Goal: Transaction & Acquisition: Purchase product/service

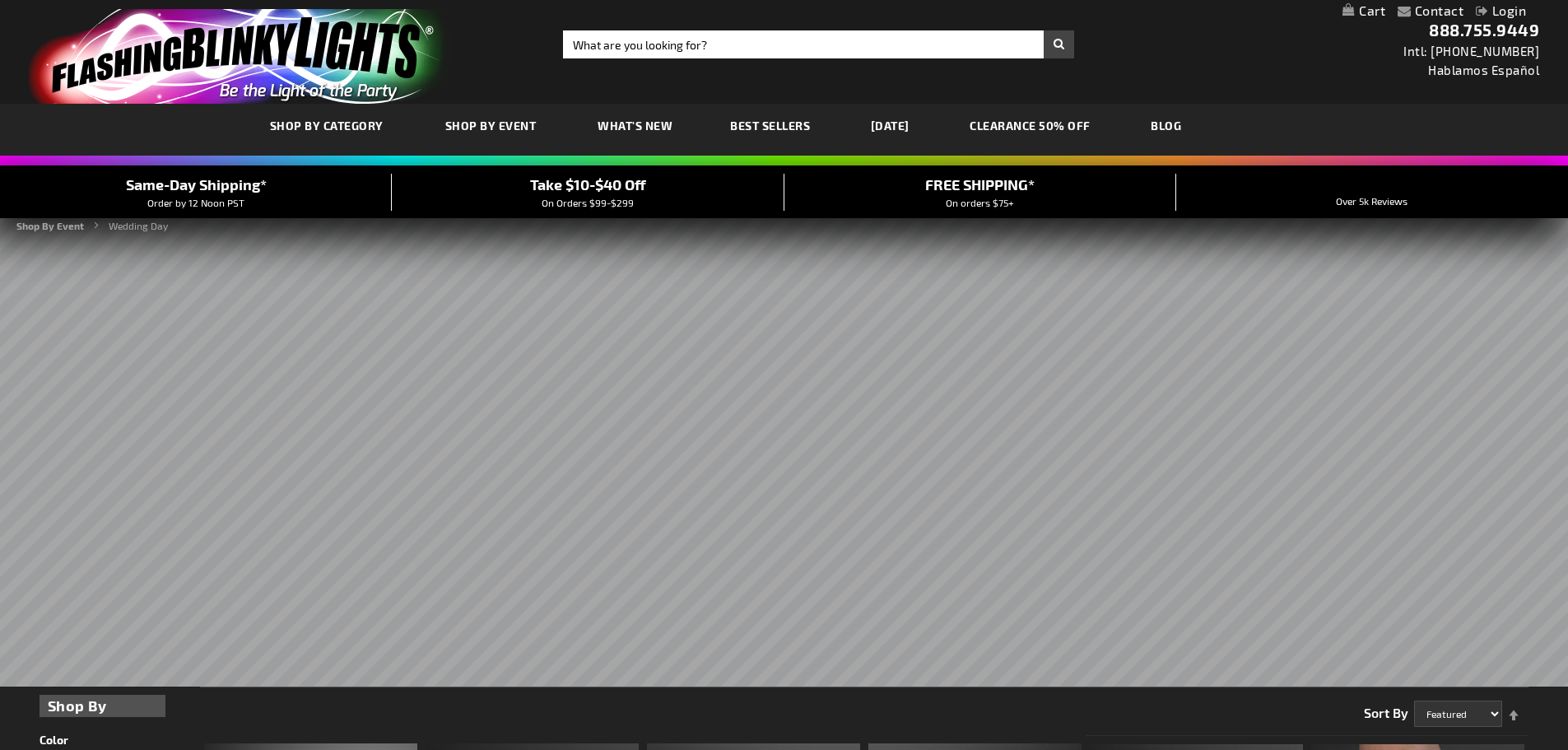
scroll to position [412, 0]
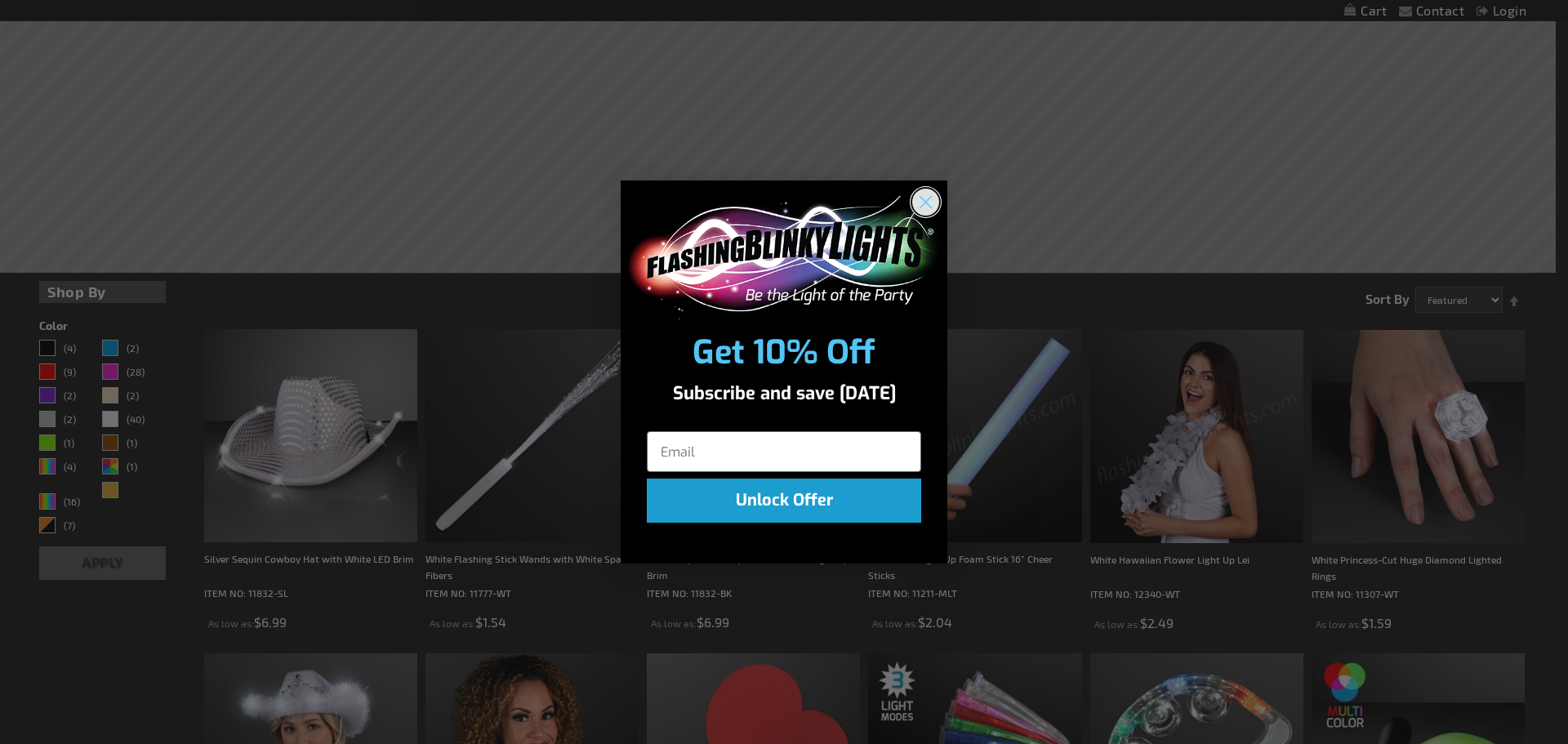
click at [923, 198] on circle "Close dialog" at bounding box center [926, 202] width 27 height 27
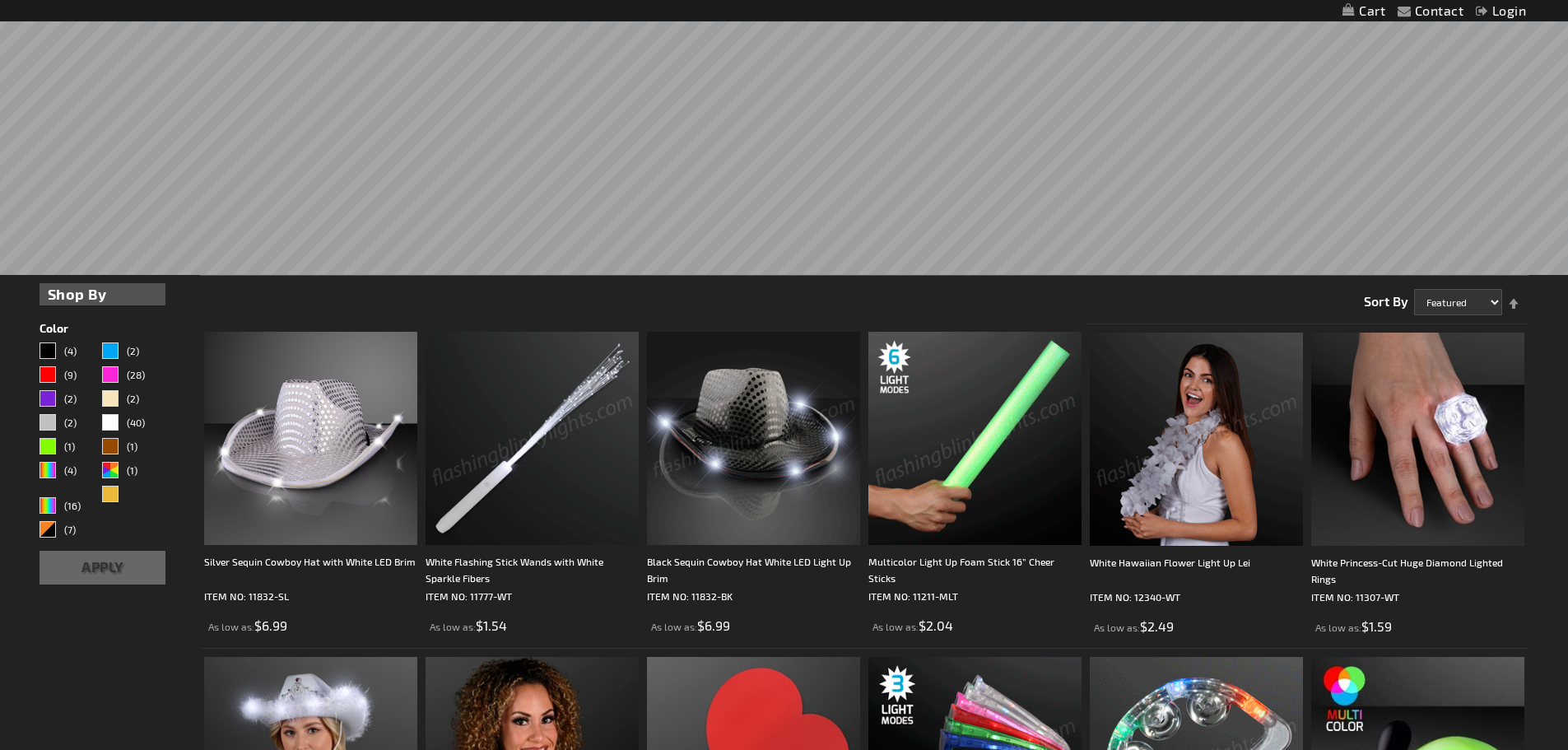
scroll to position [0, 0]
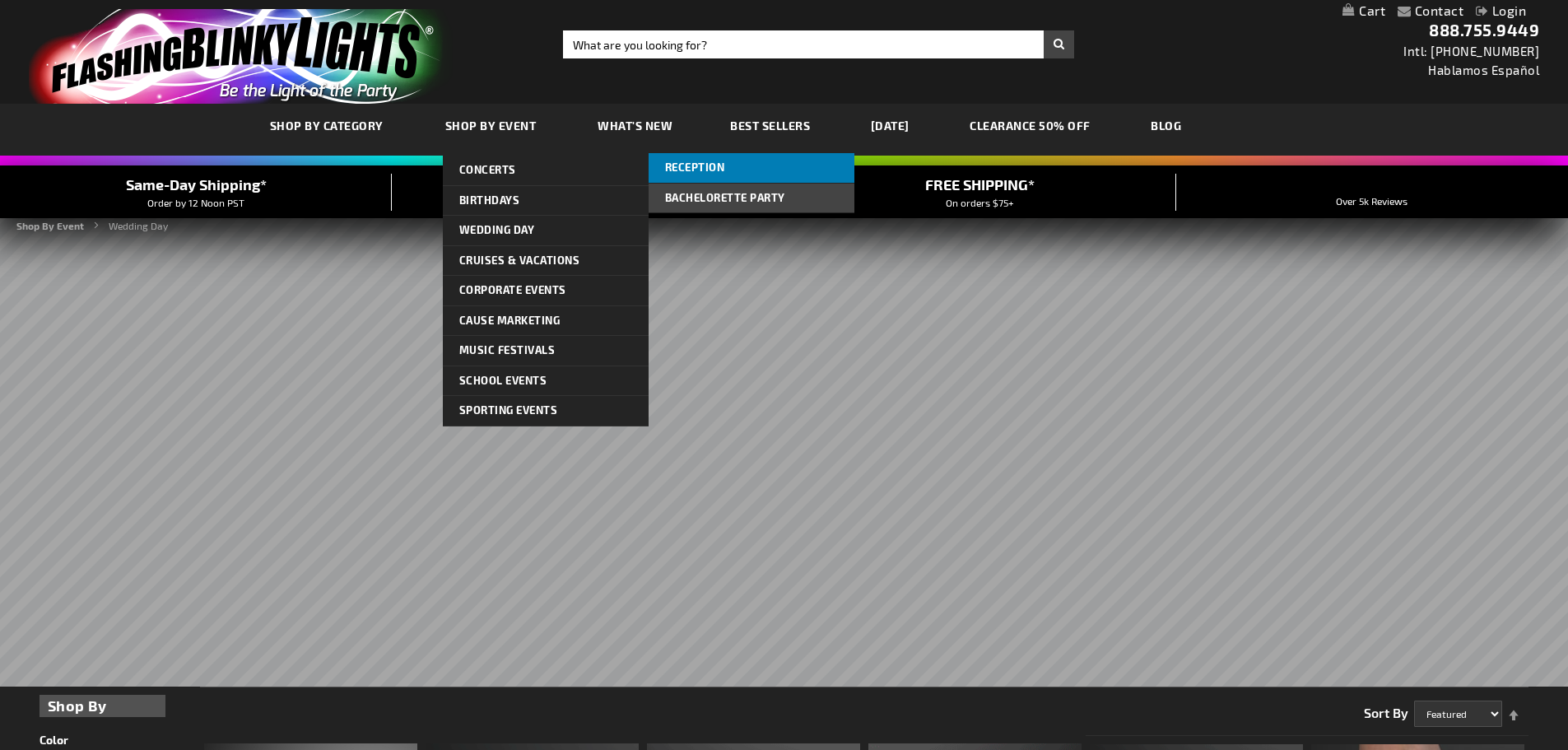
click at [688, 159] on link "Reception" at bounding box center [751, 167] width 206 height 30
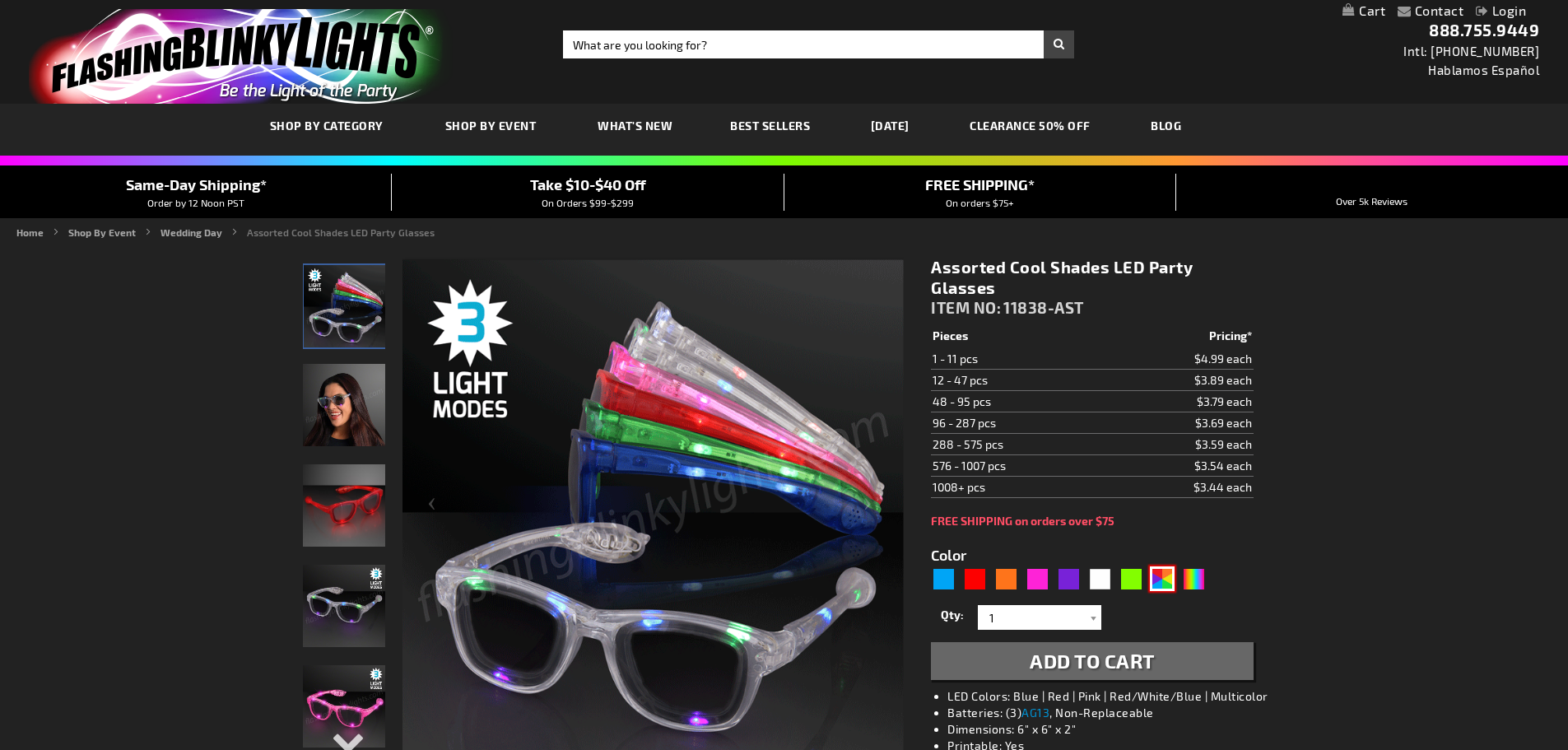
click at [1158, 579] on div "AST" at bounding box center [1162, 578] width 24 height 24
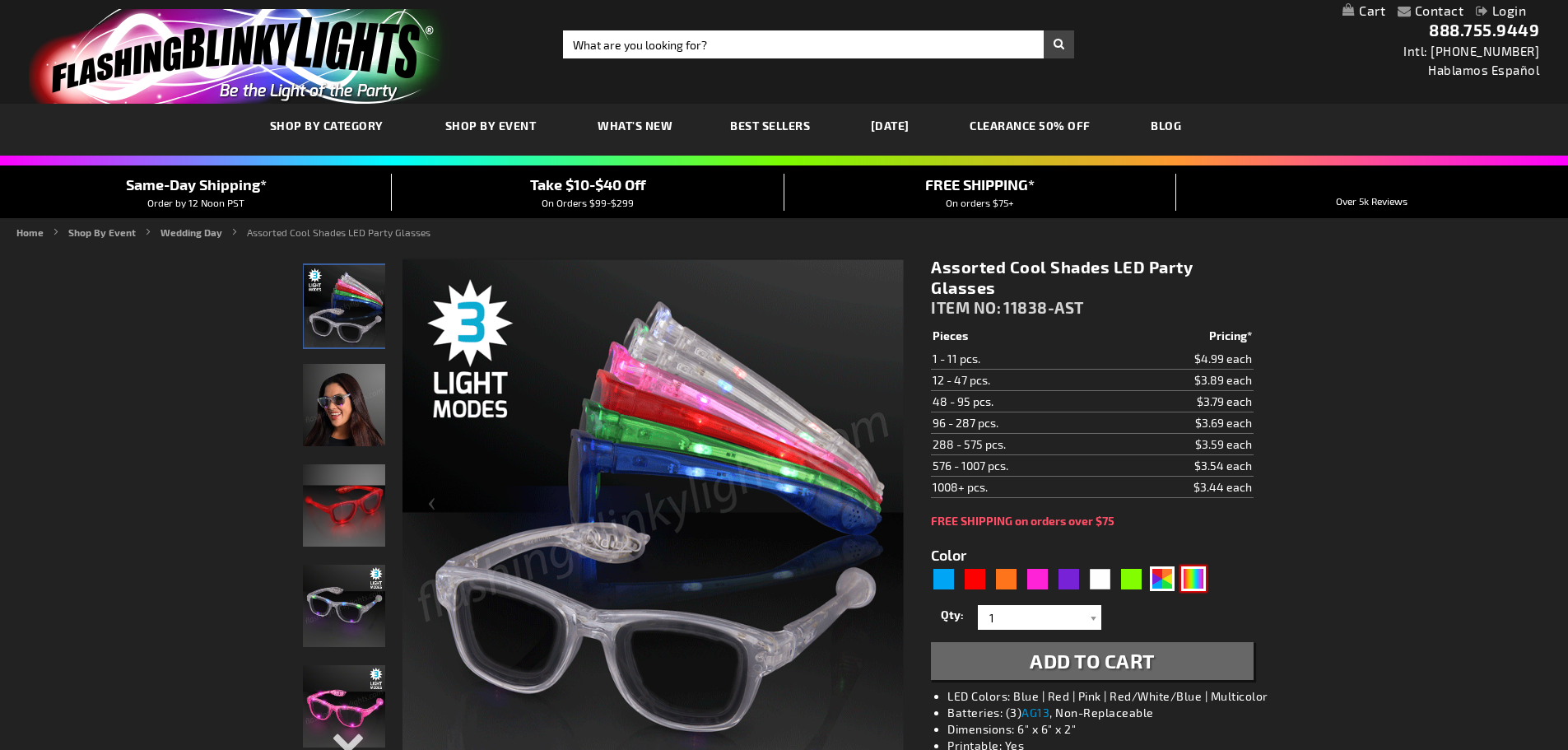
click at [1192, 580] on div "Multicolor" at bounding box center [1193, 578] width 24 height 24
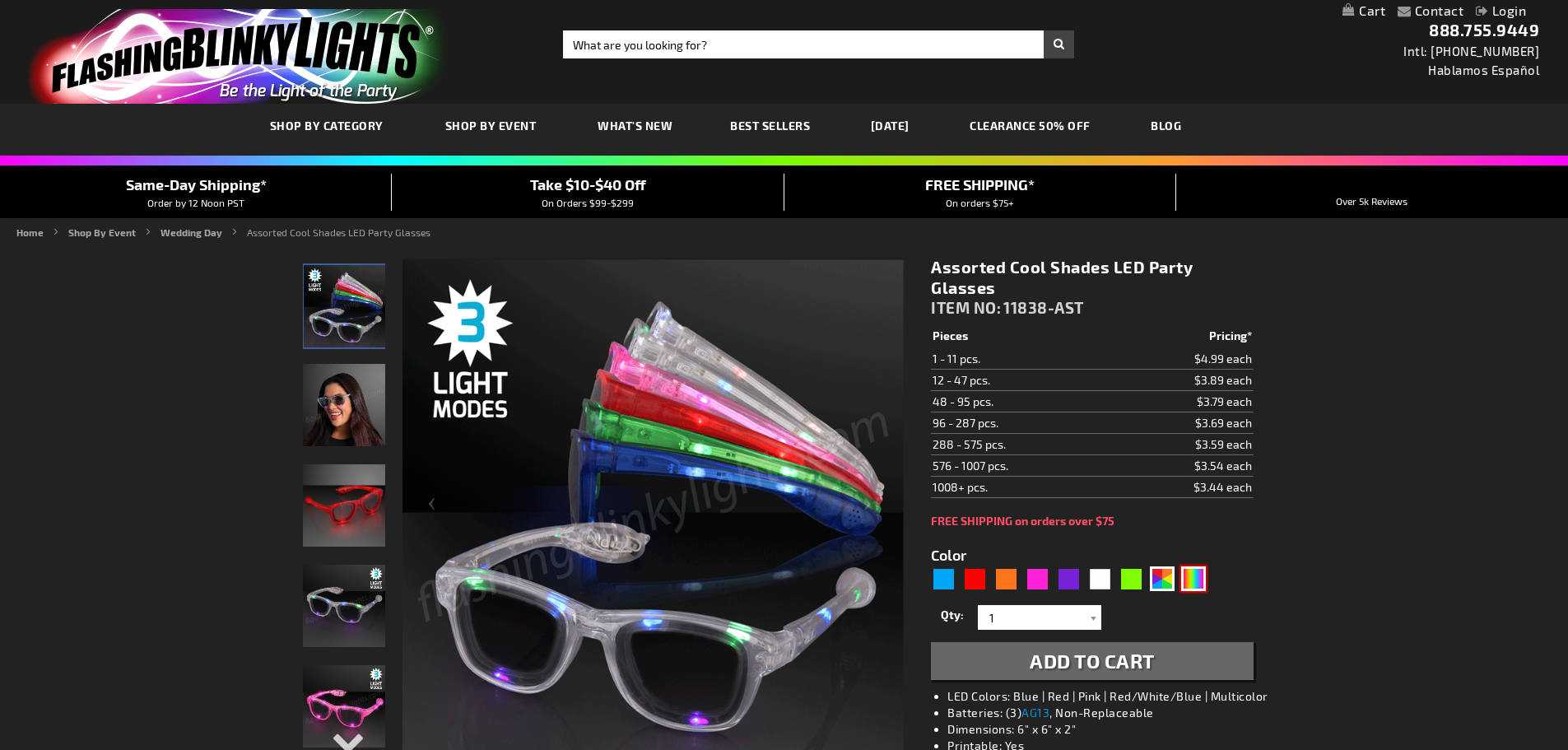
type input "5659"
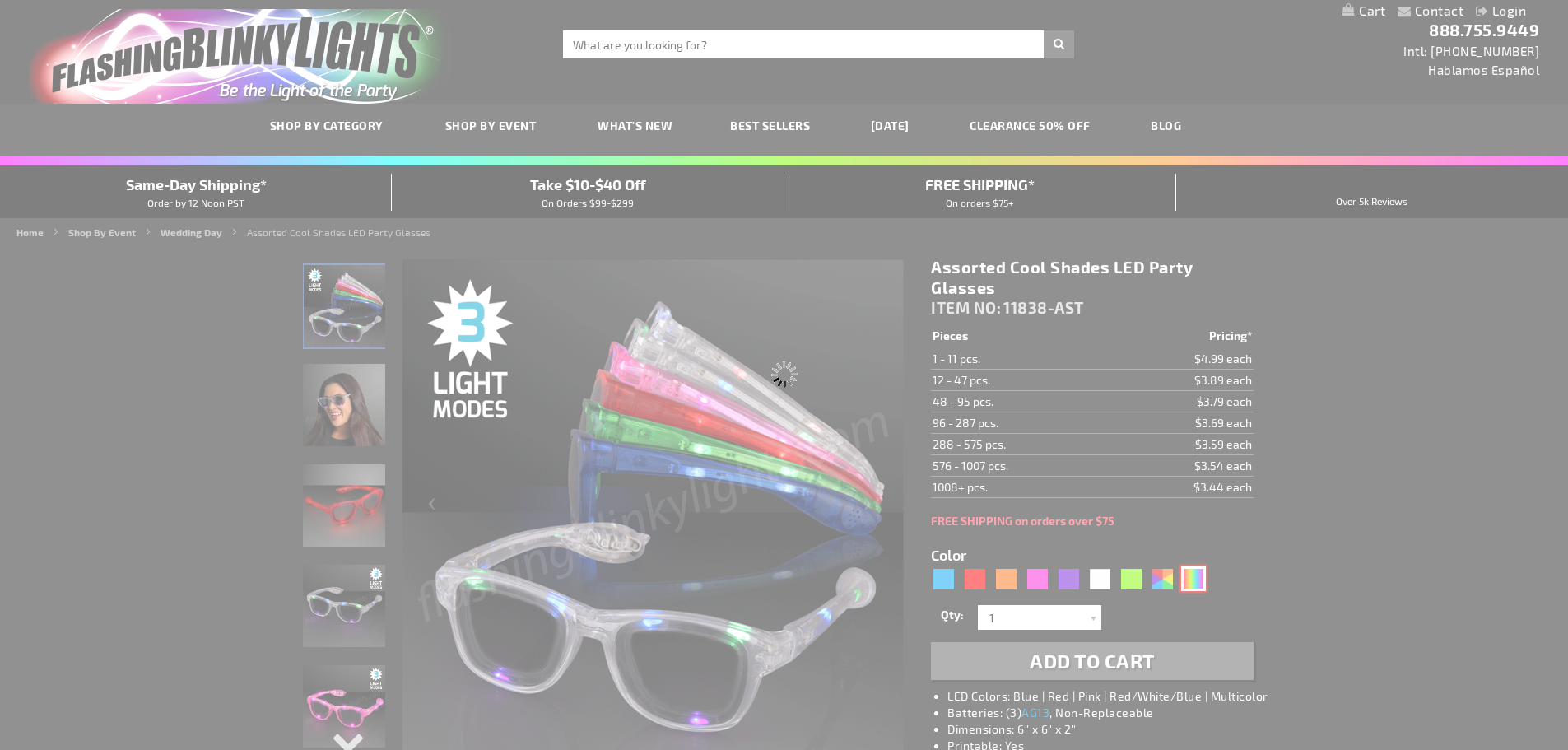
type input "11838-MLT"
type input "Customize - Multicolor Cool Shades LED Party Glasses - ITEM NO: 11838-MLT"
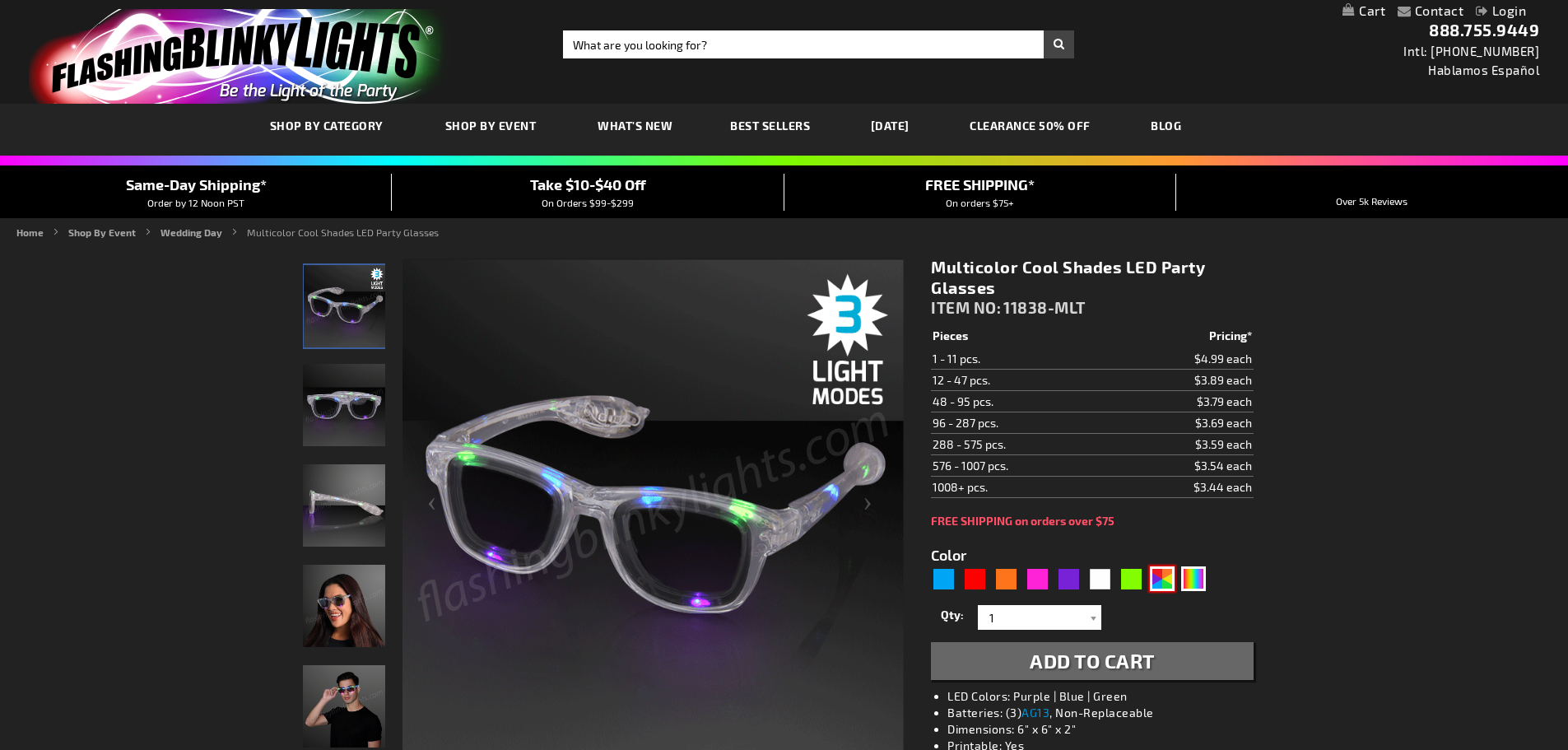
click at [1164, 580] on div "AST" at bounding box center [1162, 578] width 24 height 24
type input "5630"
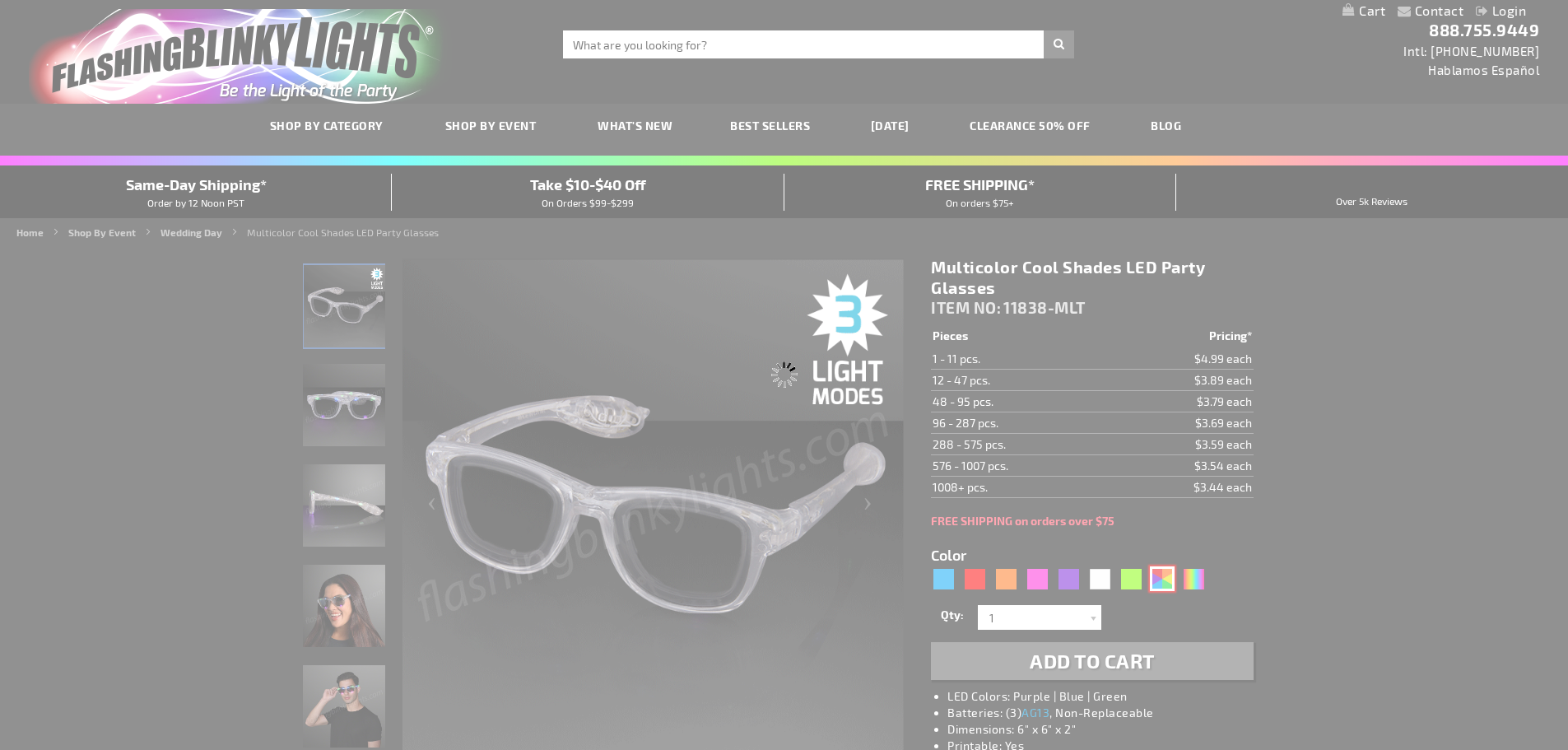
type input "11838-AST"
type input "Customize - Assorted Cool Shades LED Party Glasses - ITEM NO: 11838-AST"
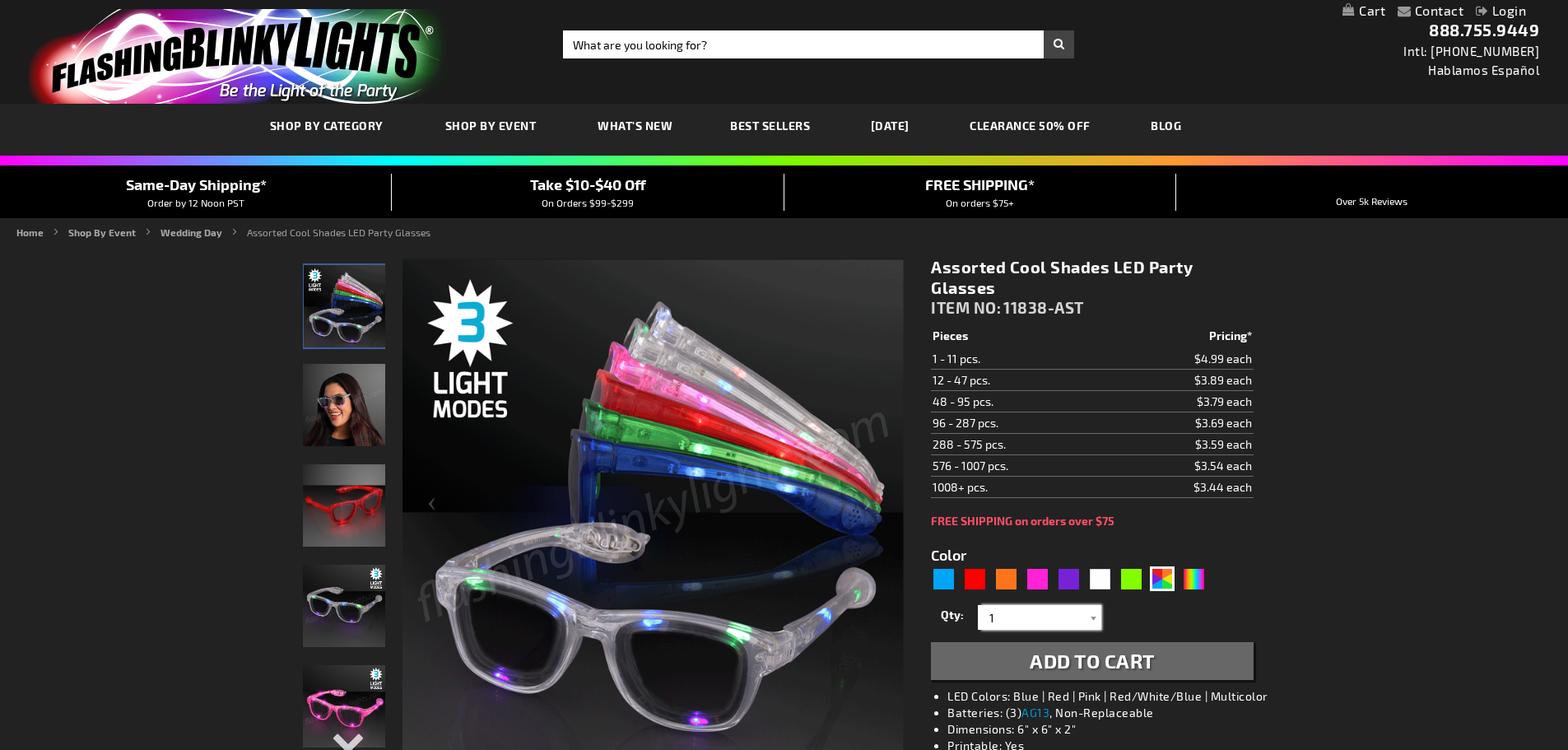
click at [1034, 622] on input "1" at bounding box center [1041, 617] width 119 height 24
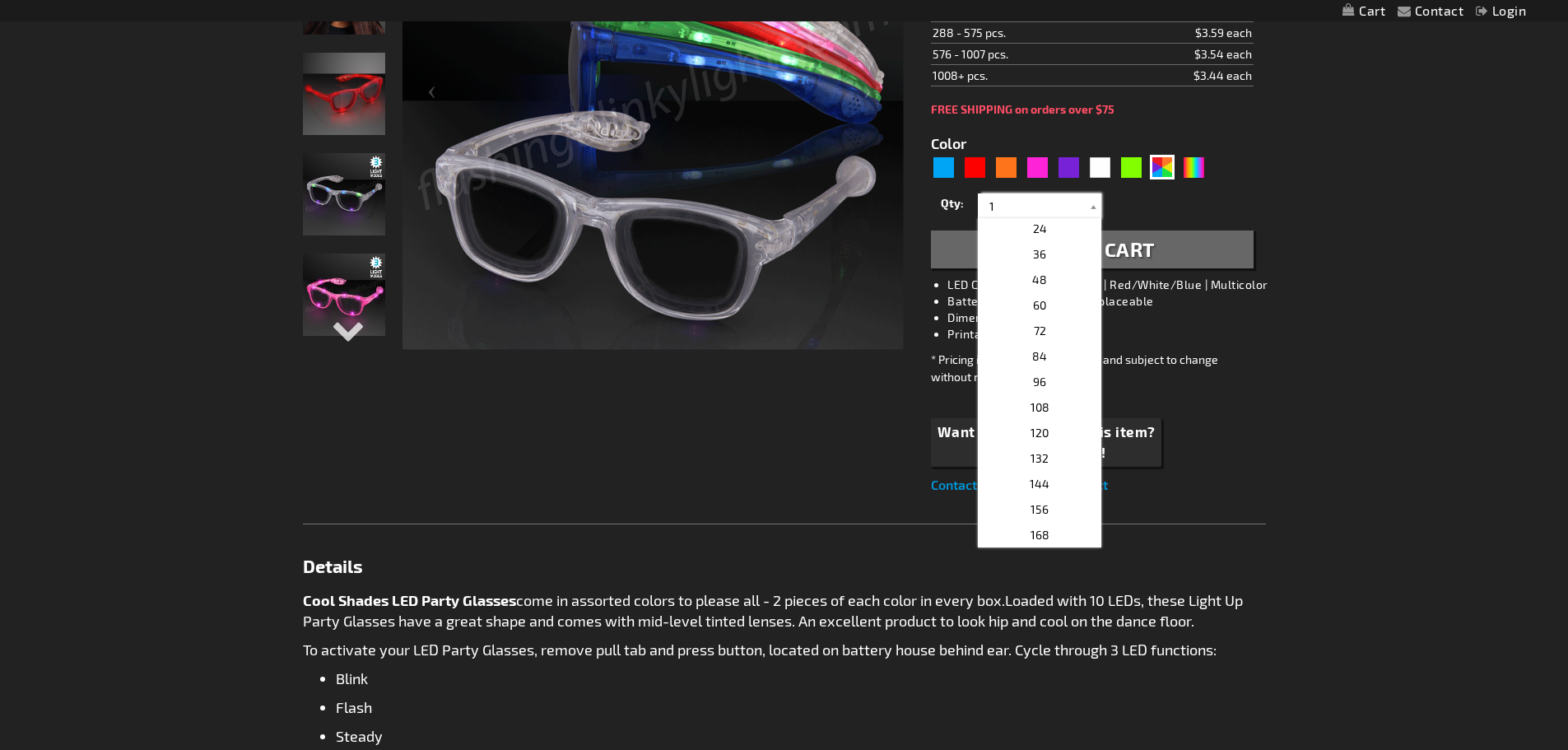
scroll to position [292, 0]
click at [1052, 348] on p "72" at bounding box center [1039, 348] width 124 height 25
type input "72"
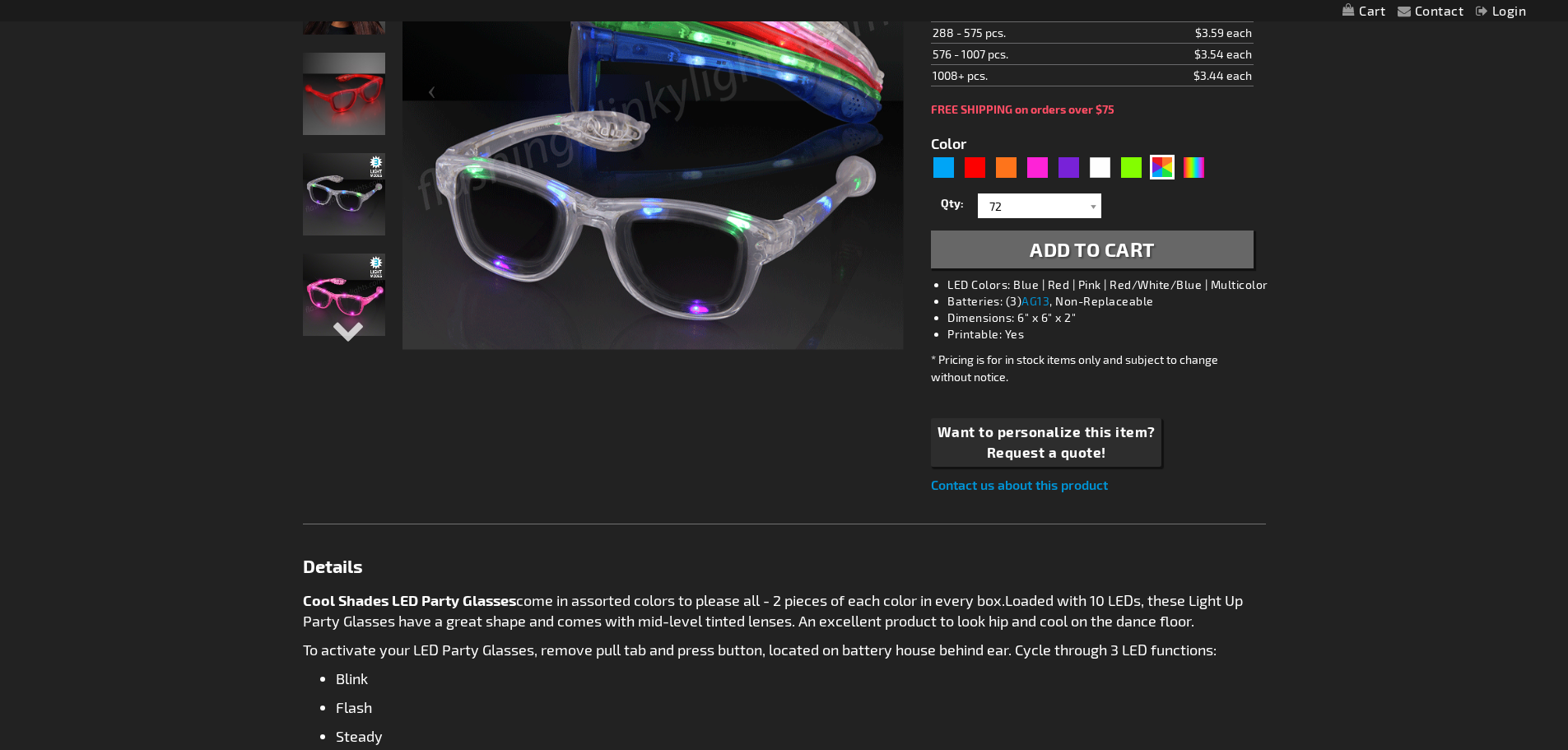
scroll to position [0, 0]
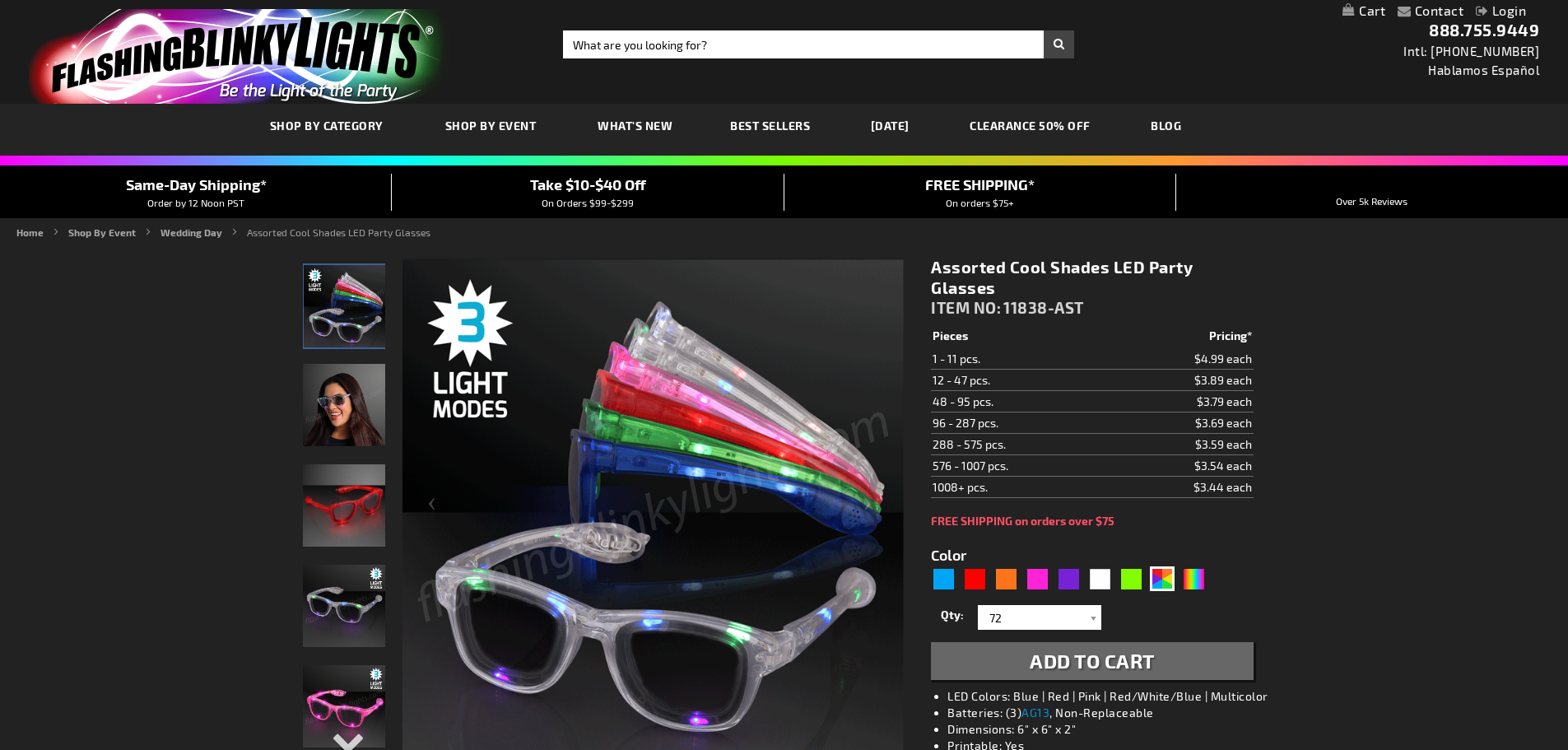
click at [1121, 657] on span "Add to Cart" at bounding box center [1092, 661] width 125 height 23
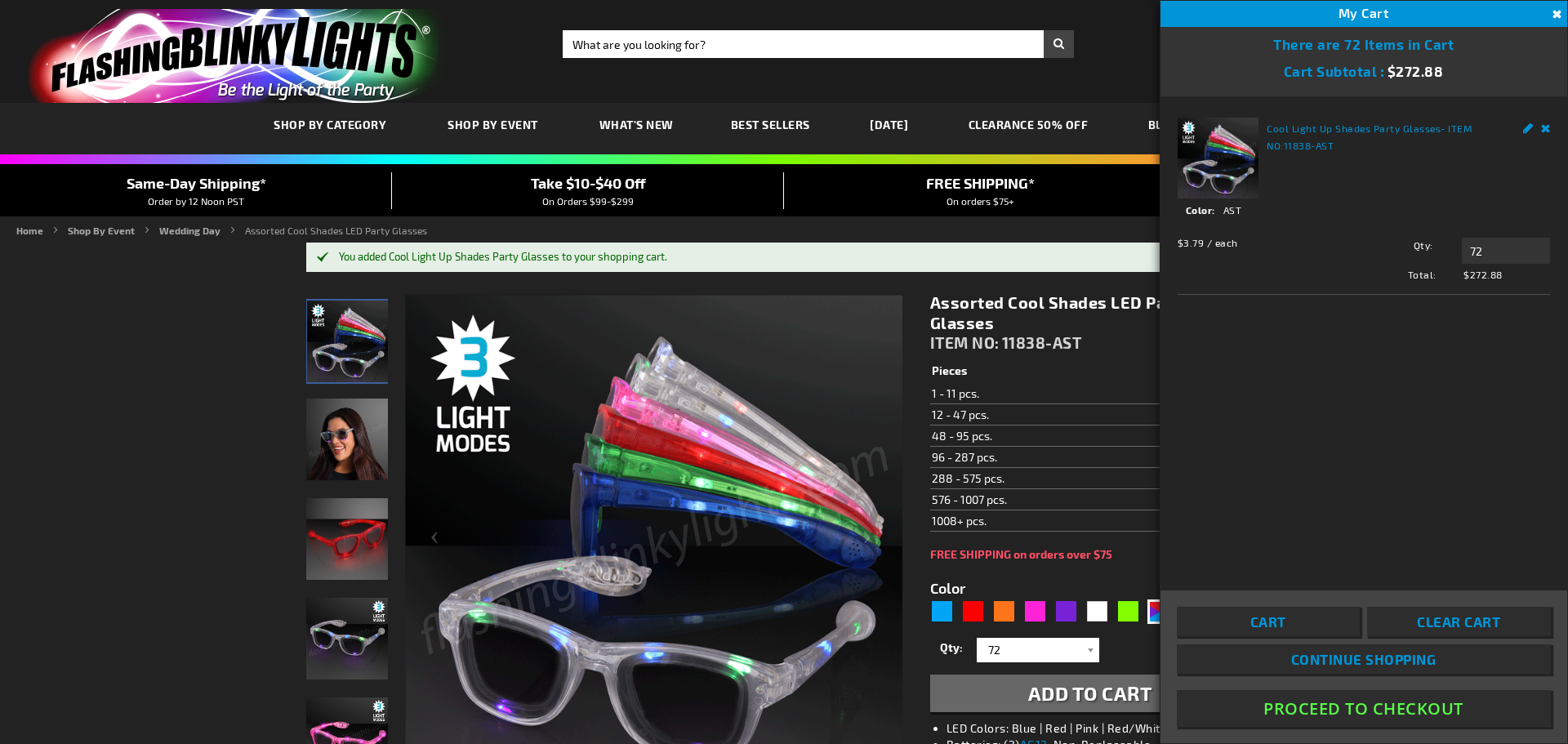
click at [1555, 10] on button "Close" at bounding box center [1555, 14] width 18 height 18
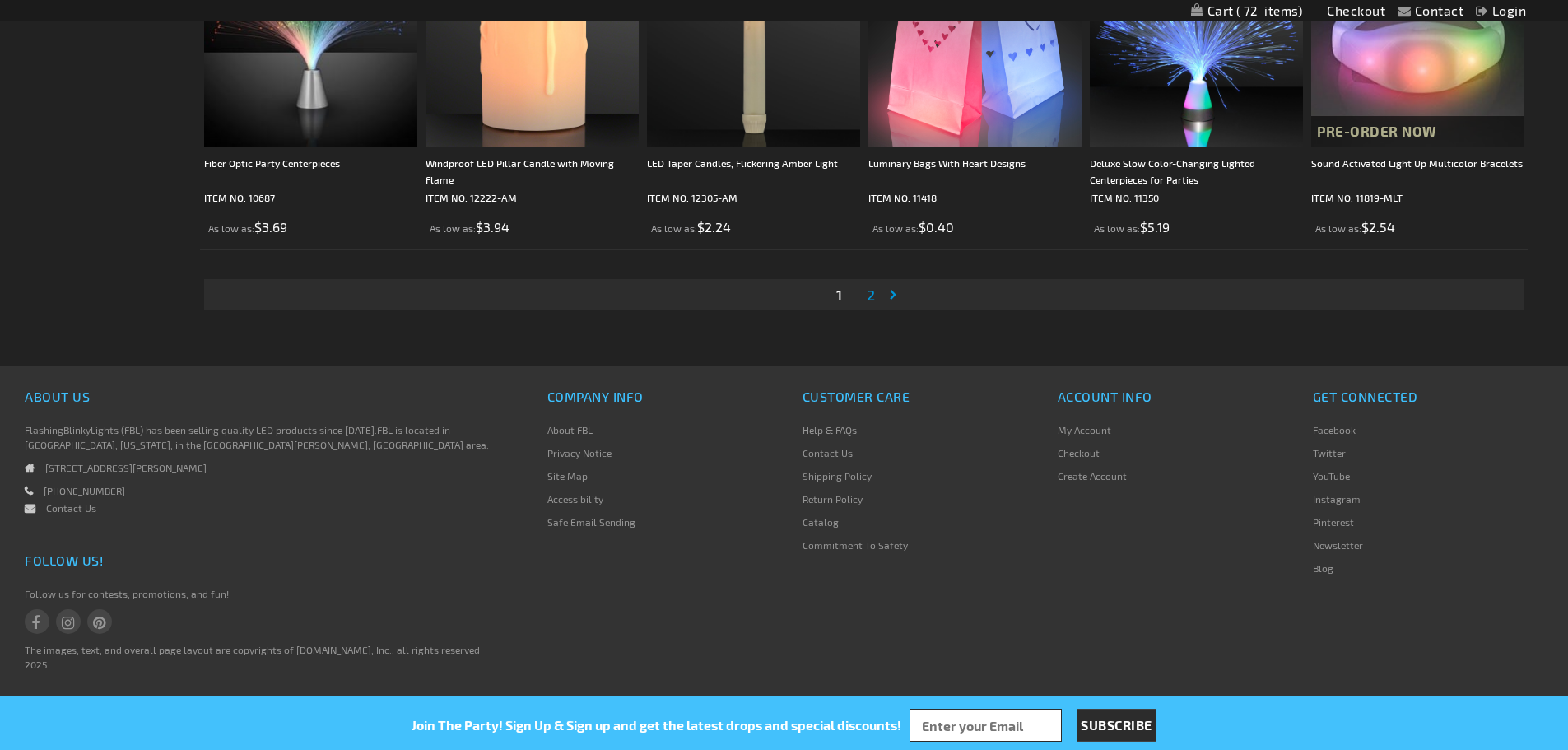
scroll to position [2928, 0]
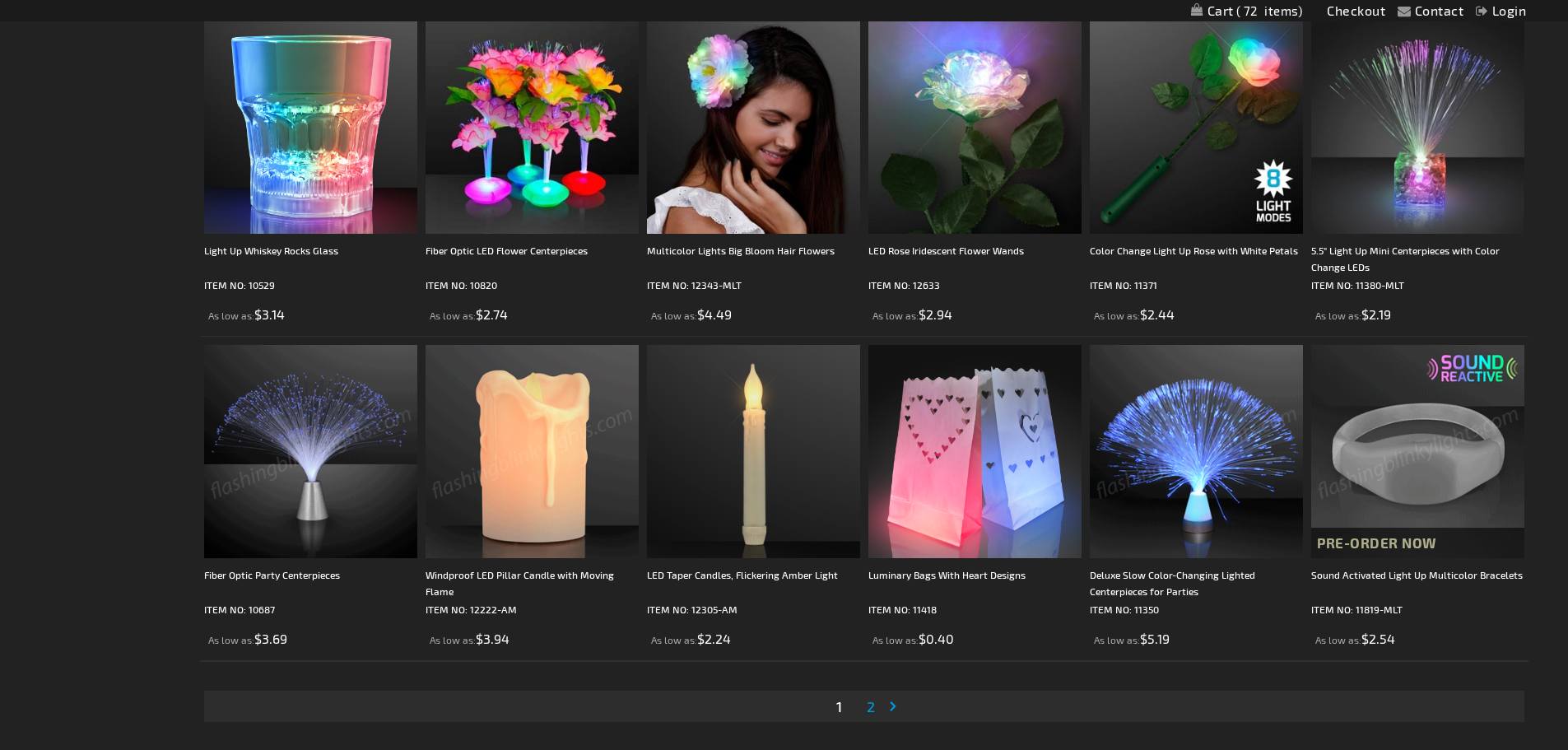
click at [1421, 495] on img at bounding box center [1418, 452] width 213 height 213
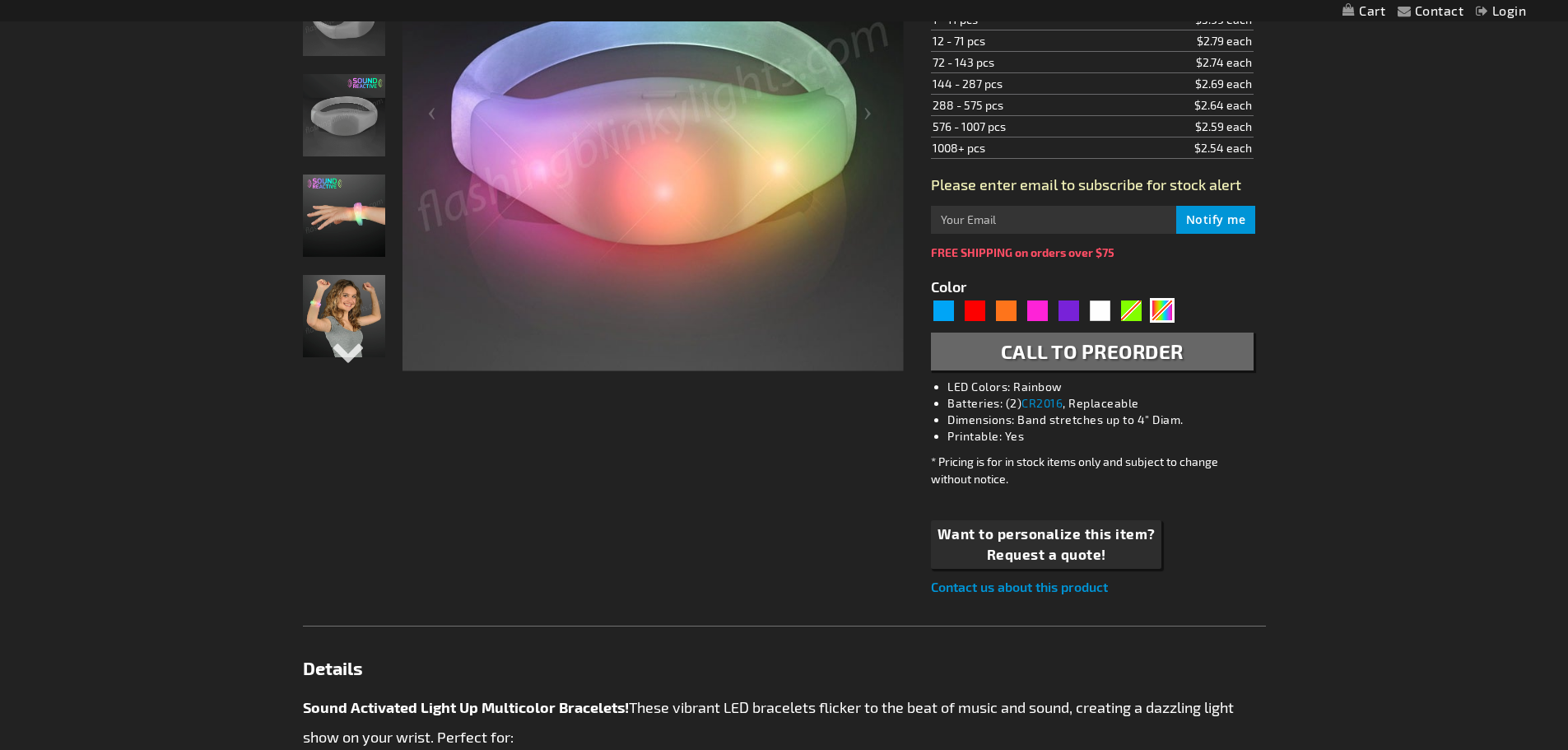
scroll to position [412, 0]
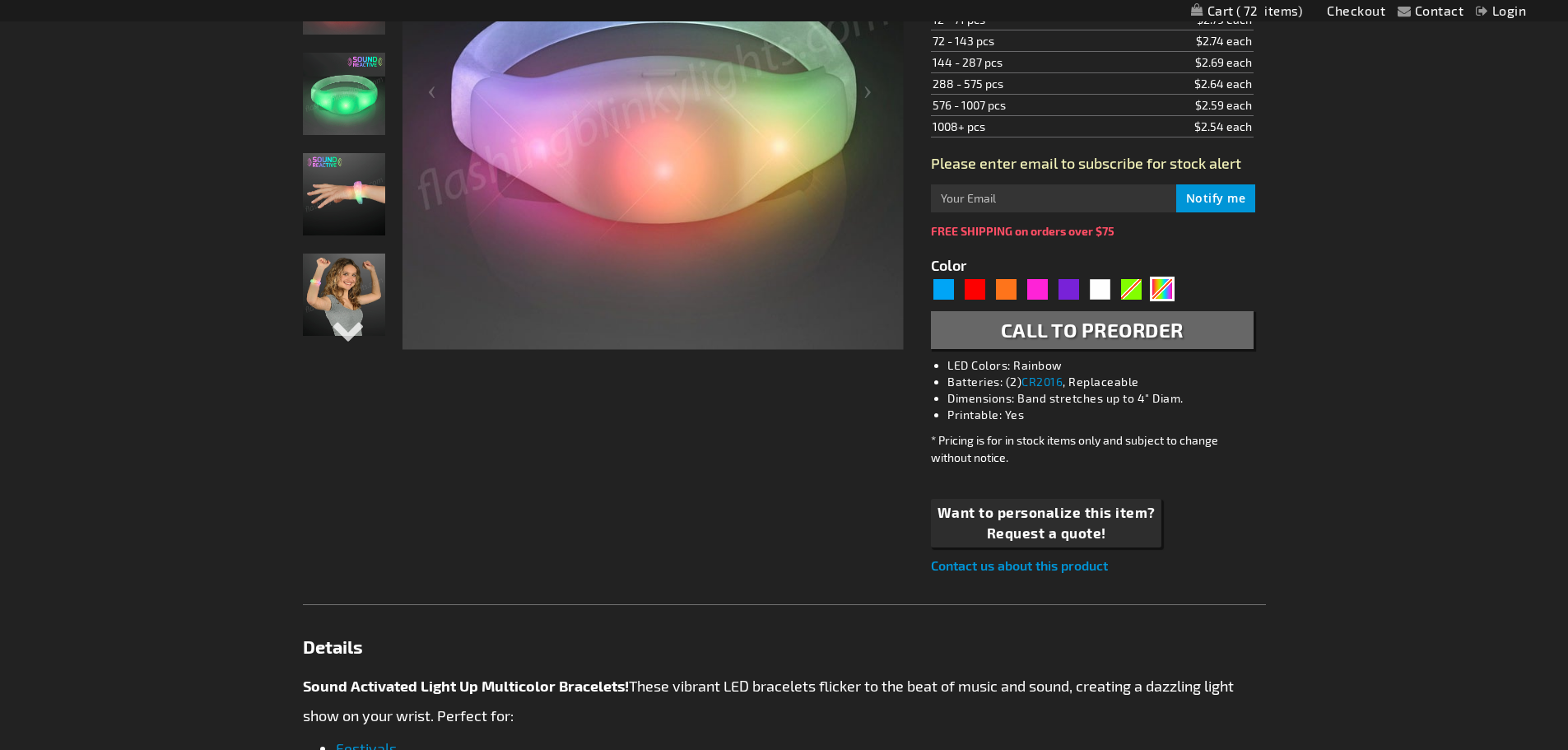
click at [347, 194] on img "Sound Activated Light Up Multicolor Bracelets" at bounding box center [343, 193] width 82 height 82
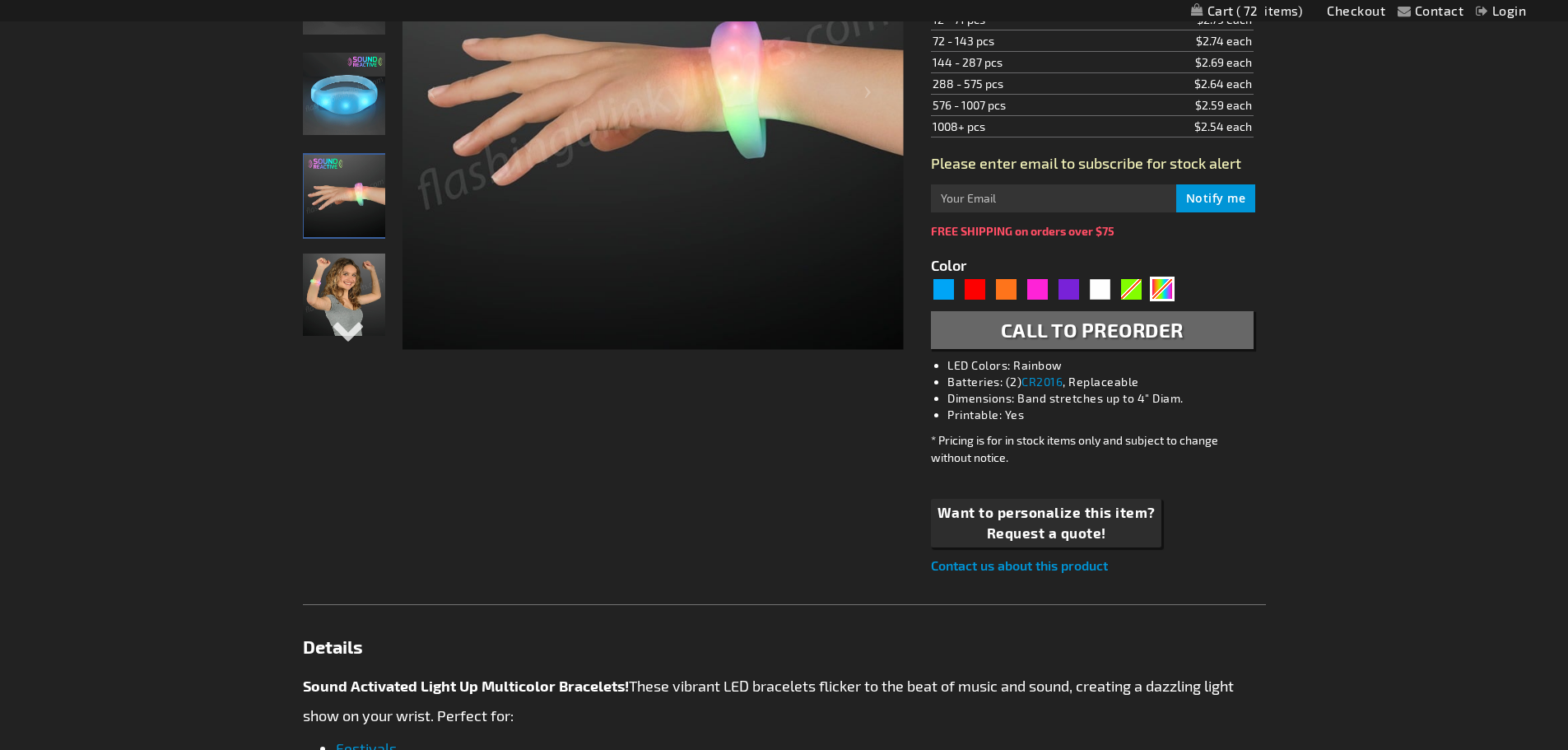
scroll to position [0, 0]
